Goal: Task Accomplishment & Management: Manage account settings

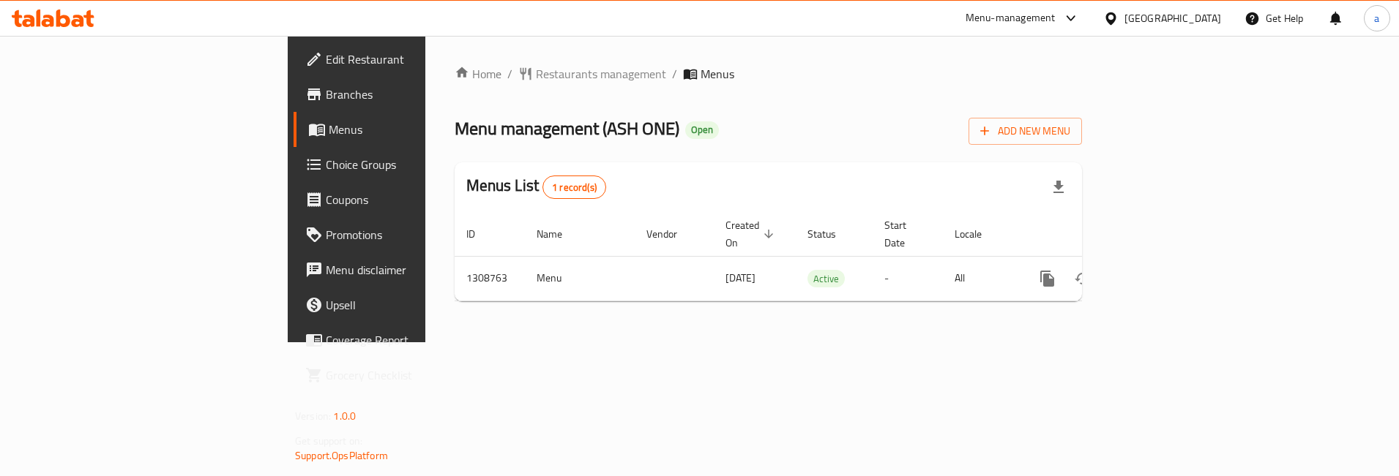
click at [326, 168] on span "Choice Groups" at bounding box center [418, 165] width 184 height 18
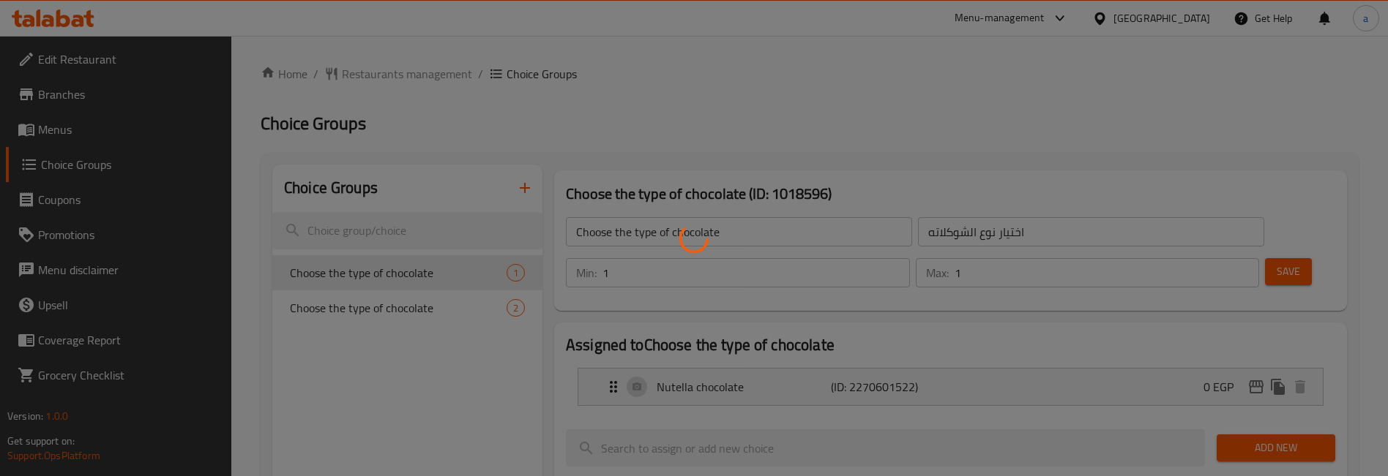
click at [345, 313] on div at bounding box center [694, 238] width 1388 height 476
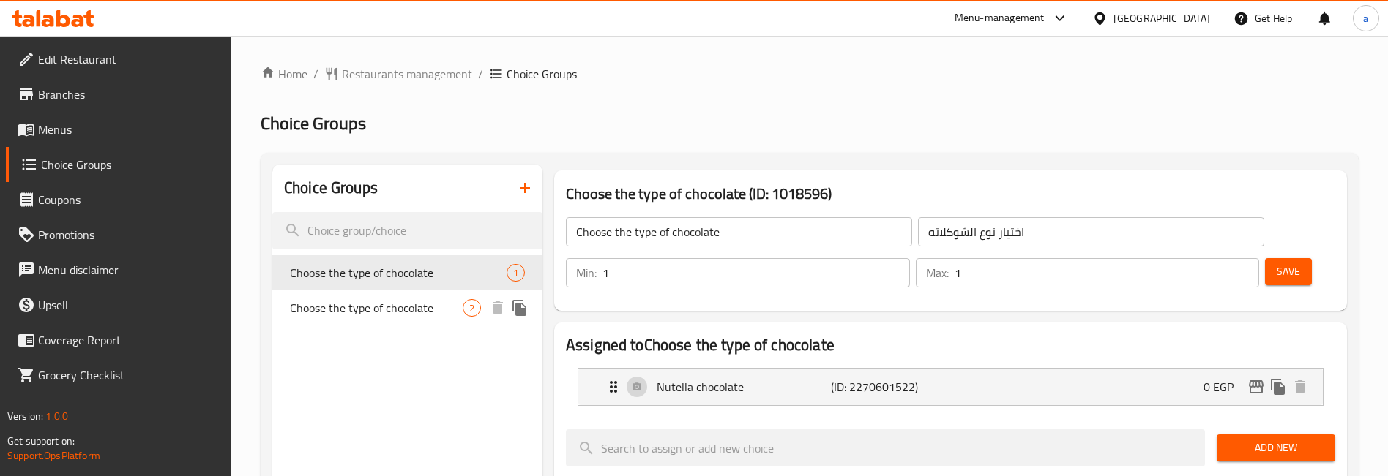
click at [353, 307] on span "Choose the type of chocolate" at bounding box center [376, 308] width 173 height 18
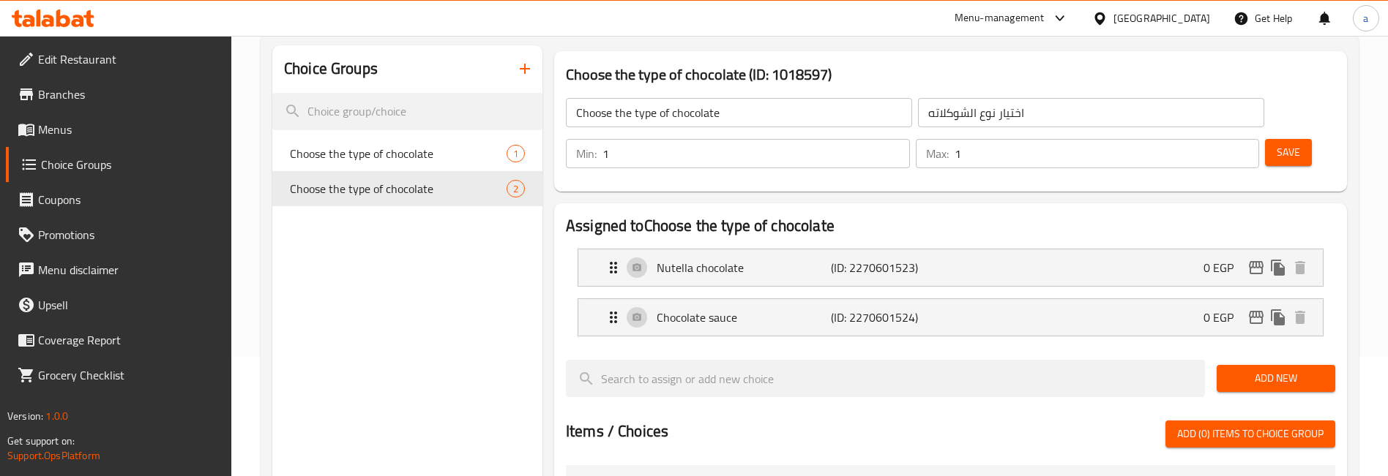
scroll to position [146, 0]
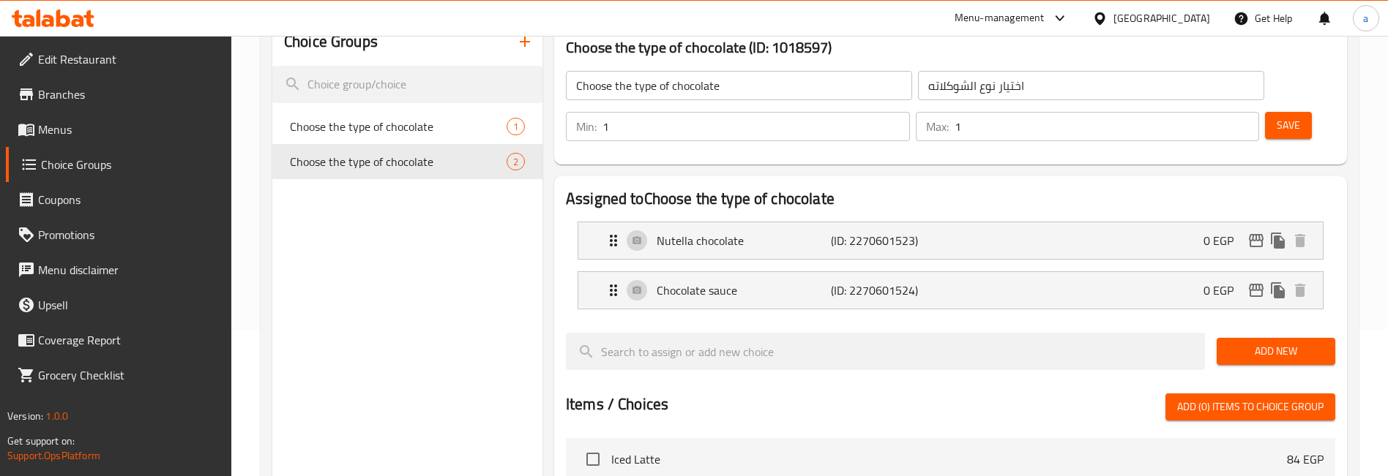
click at [1344, 293] on div "Assigned to Choose the type of chocolate Nutella chocolate (ID: 2270601523) 0 E…" at bounding box center [950, 453] width 793 height 554
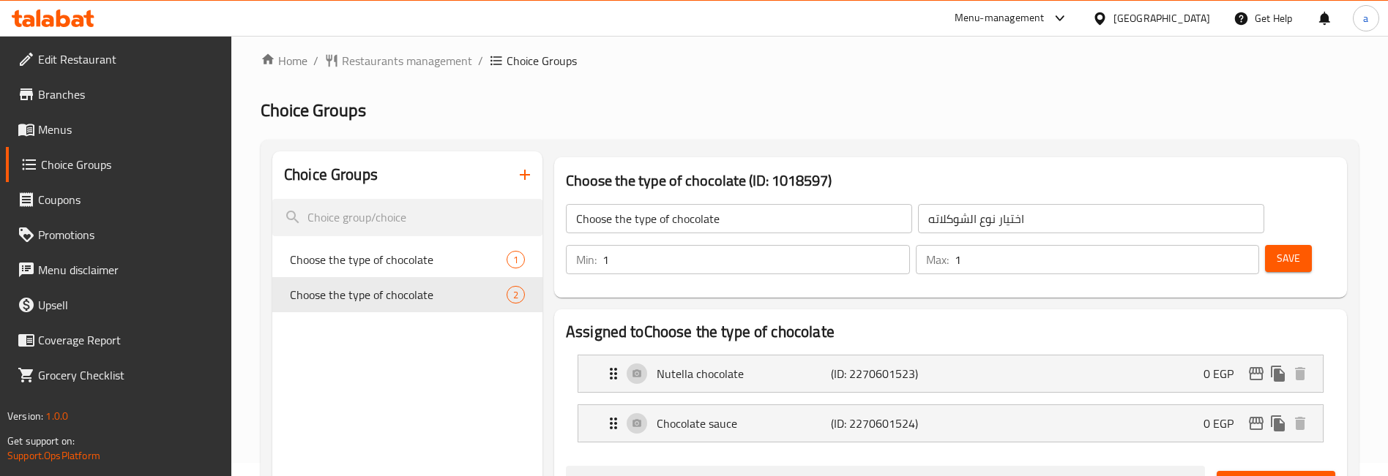
scroll to position [0, 0]
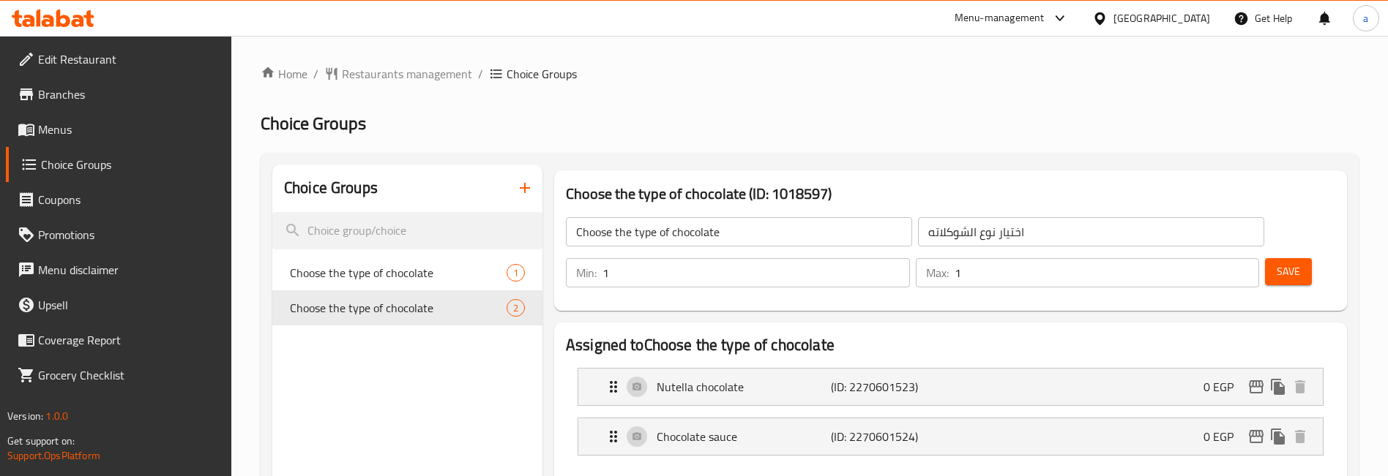
click at [380, 72] on span "Restaurants management" at bounding box center [407, 74] width 130 height 18
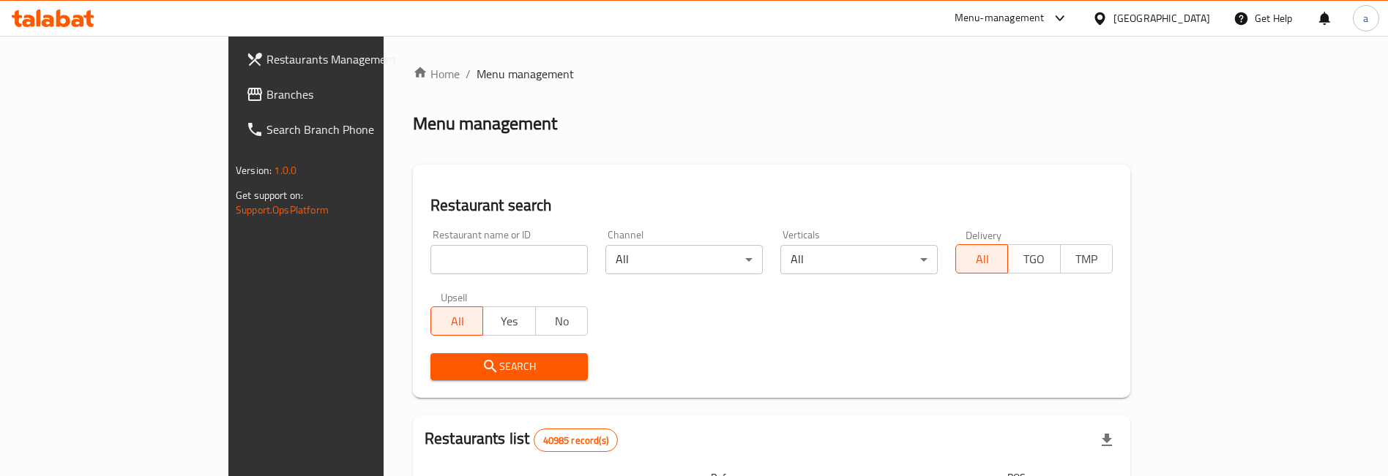
click at [266, 102] on span "Branches" at bounding box center [357, 95] width 182 height 18
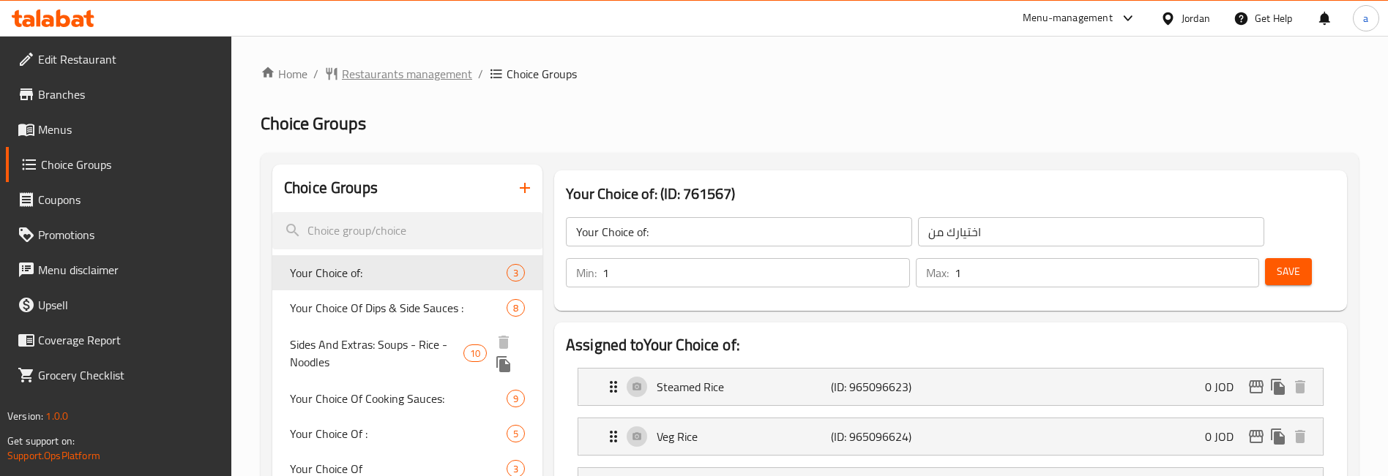
click at [376, 70] on span "Restaurants management" at bounding box center [407, 74] width 130 height 18
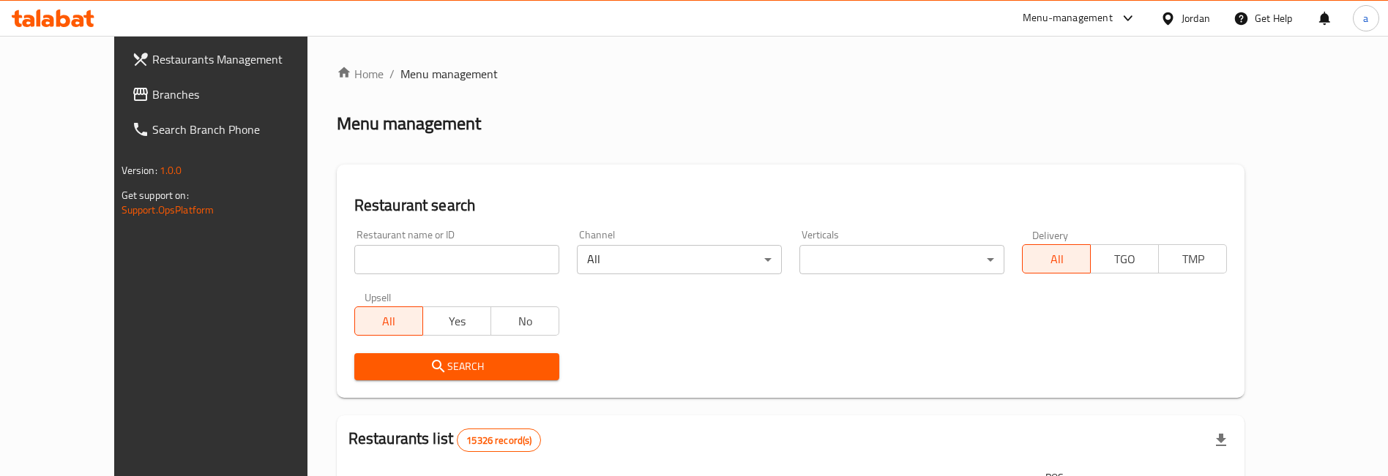
click at [152, 97] on span "Branches" at bounding box center [243, 95] width 182 height 18
